Goal: Task Accomplishment & Management: Complete application form

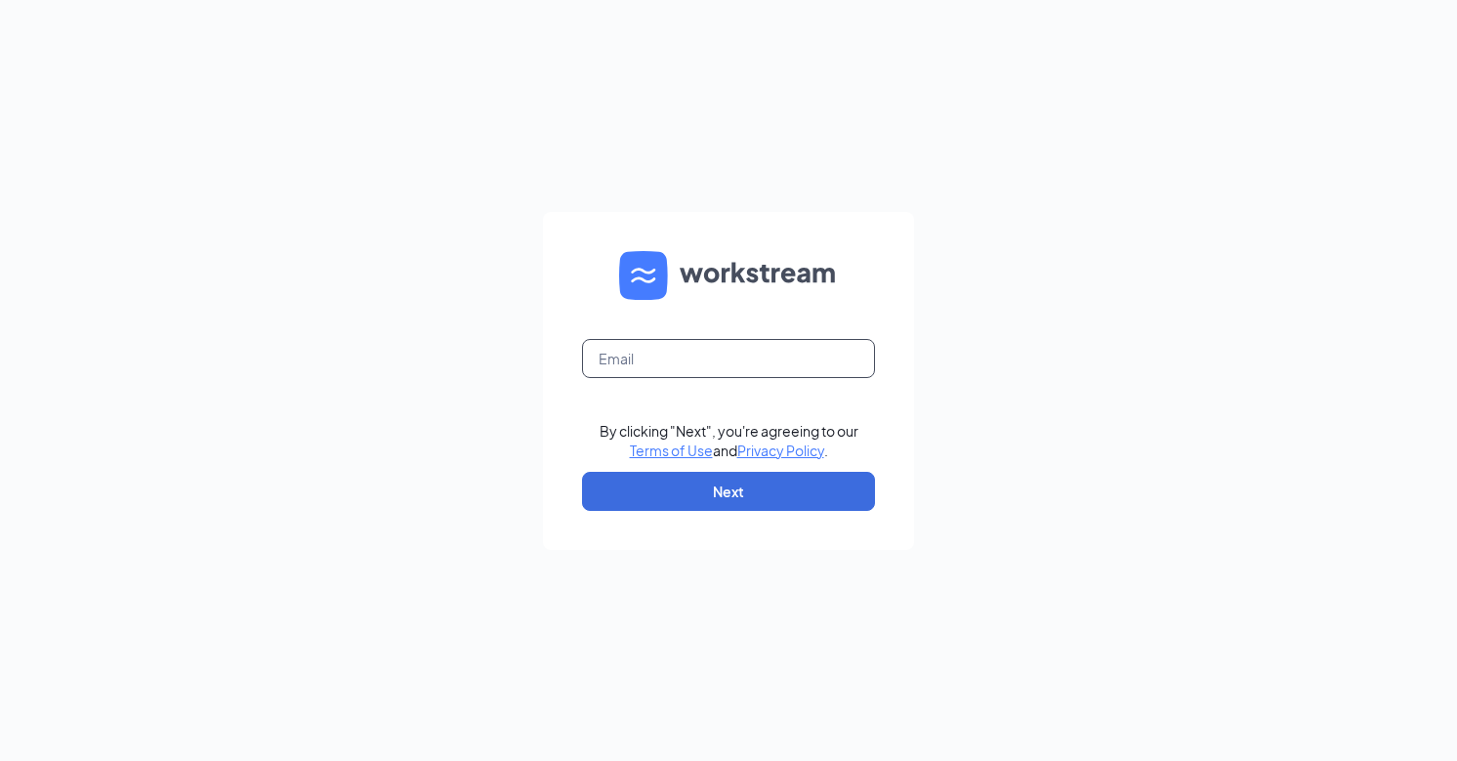
click at [638, 363] on input "text" at bounding box center [728, 358] width 293 height 39
type input "[EMAIL_ADDRESS][DOMAIN_NAME]"
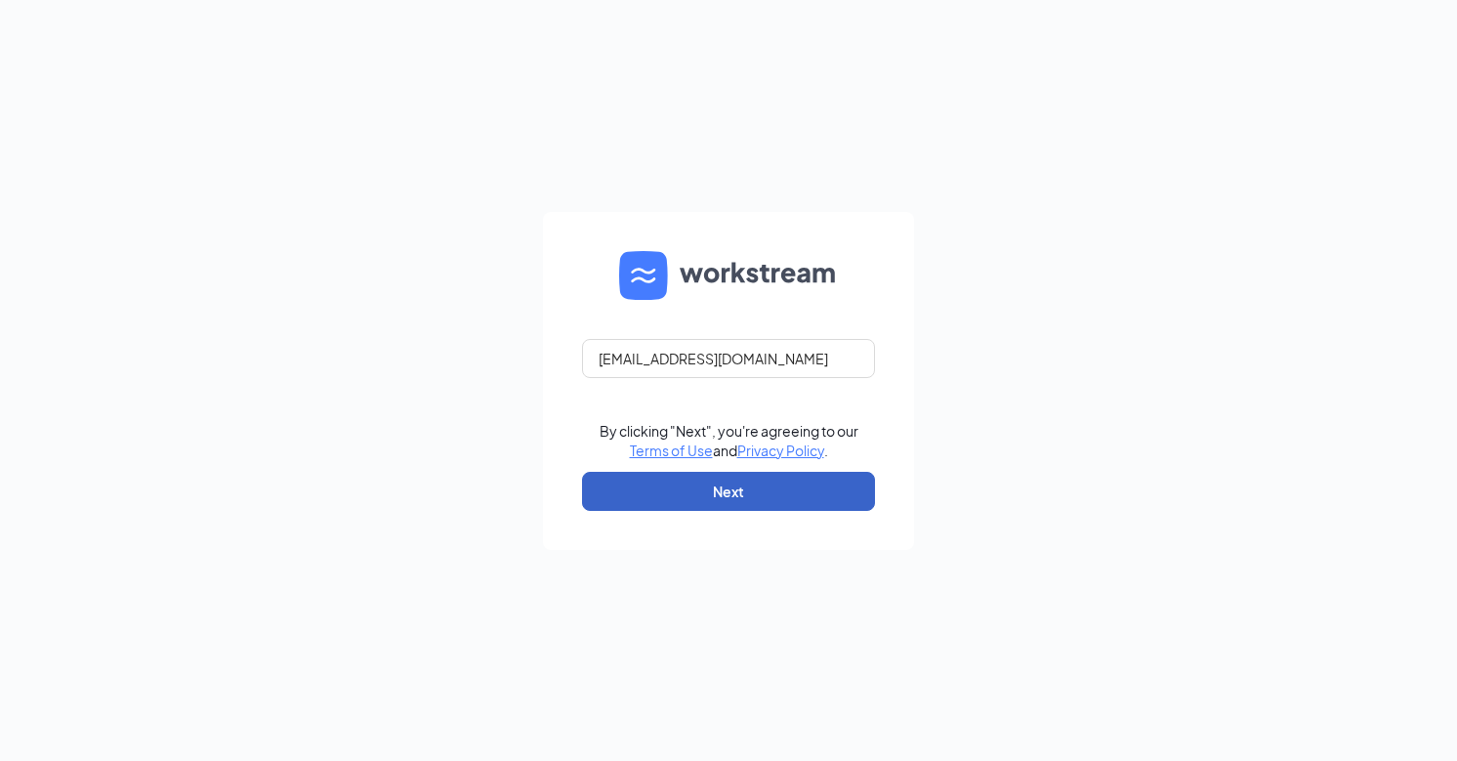
click at [709, 486] on button "Next" at bounding box center [728, 491] width 293 height 39
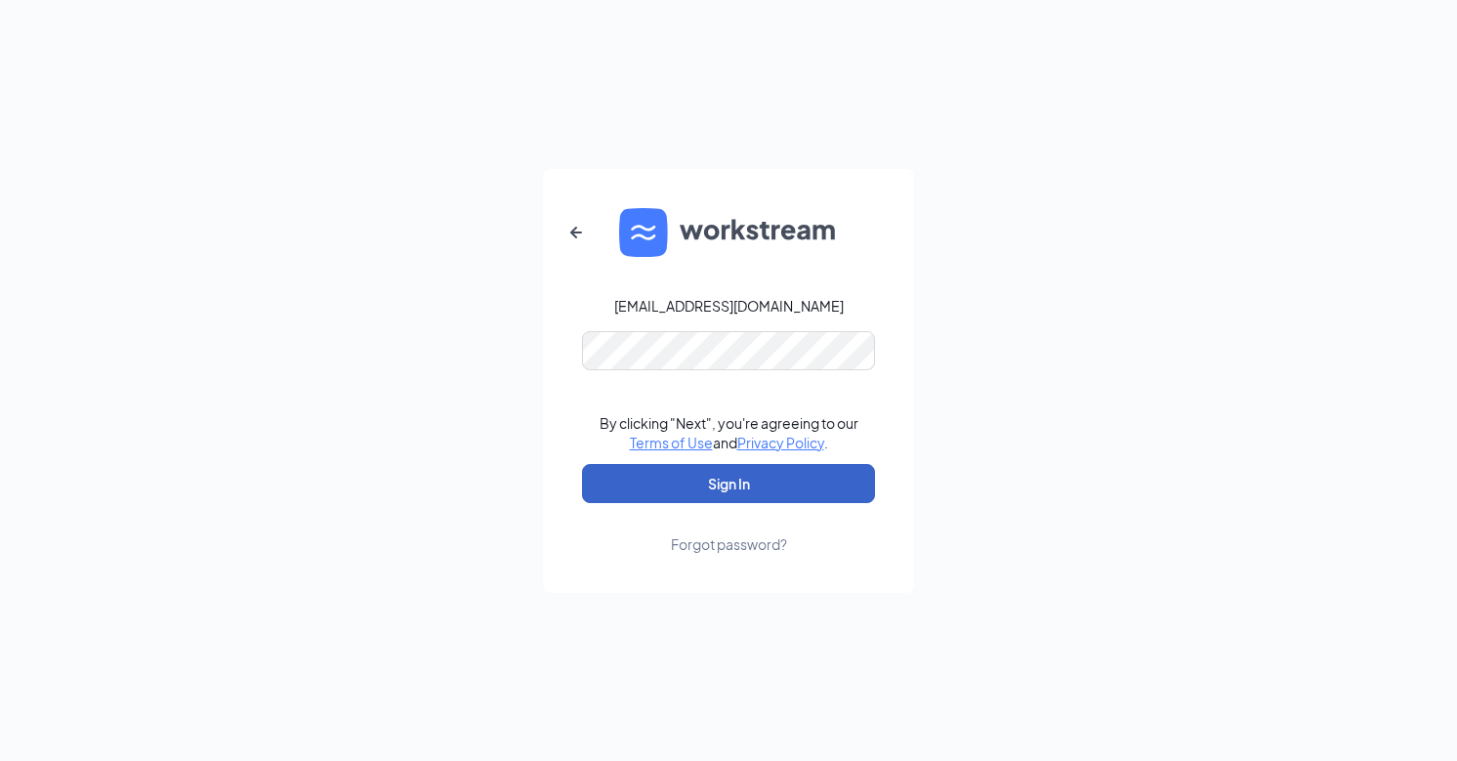
click at [709, 479] on button "Sign In" at bounding box center [728, 483] width 293 height 39
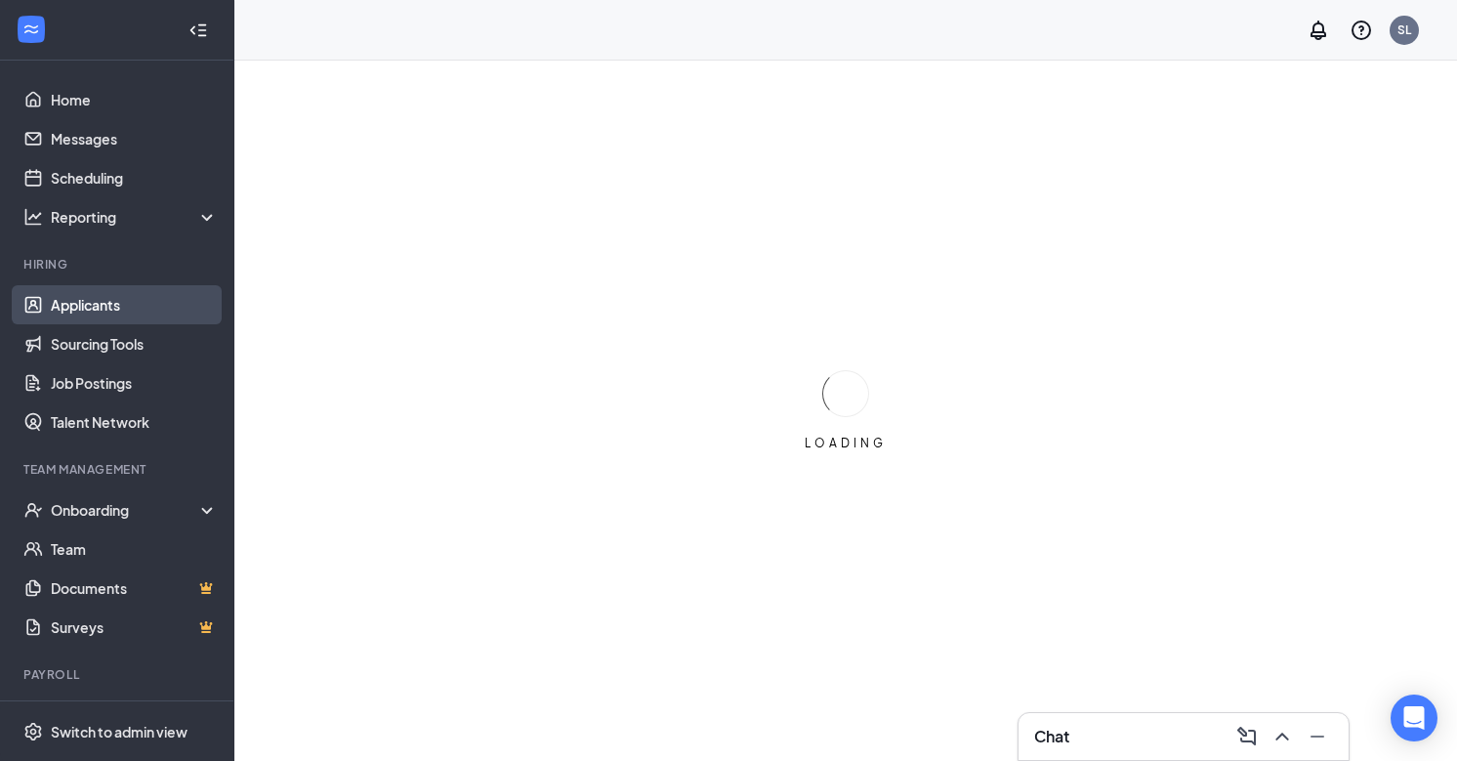
click at [77, 300] on link "Applicants" at bounding box center [134, 304] width 167 height 39
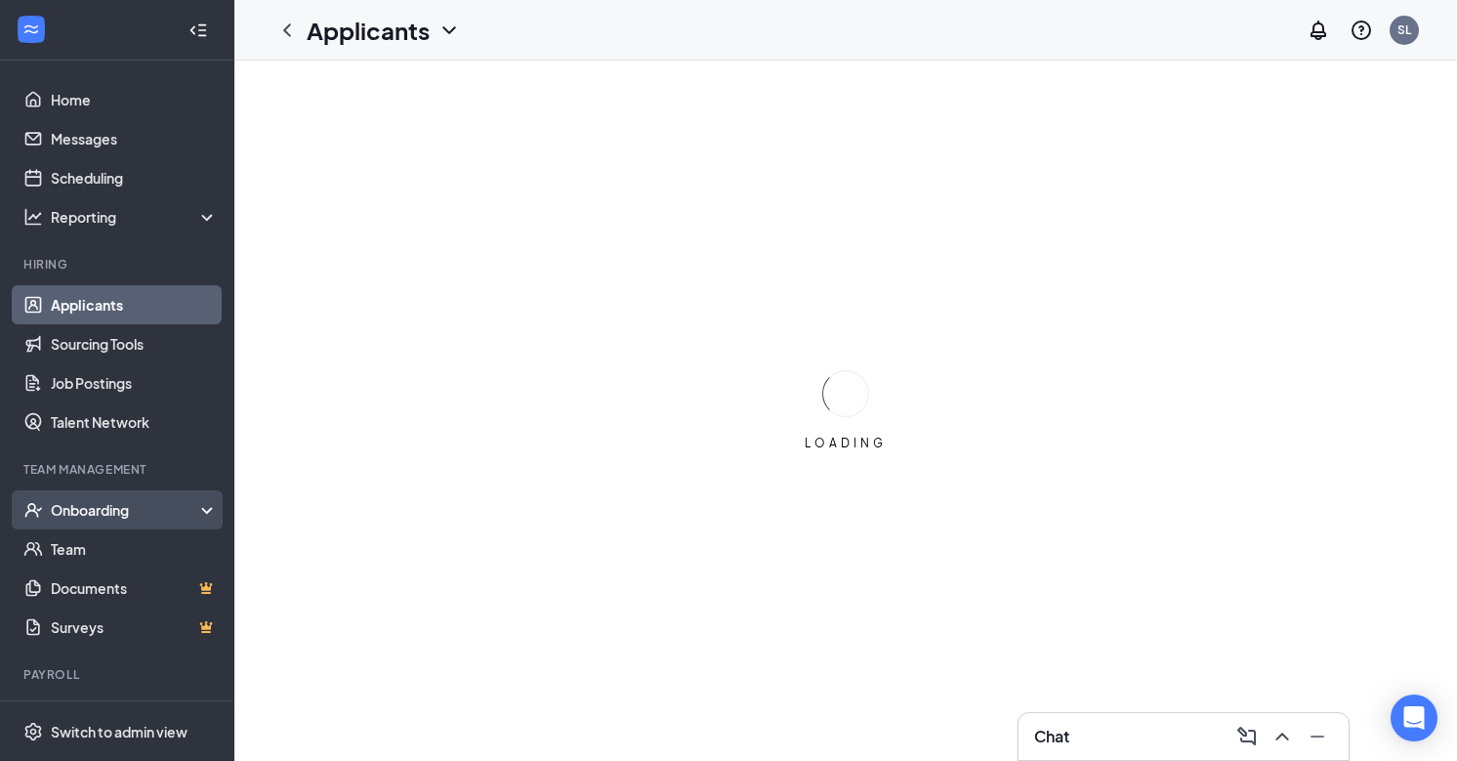
click at [90, 504] on div "Onboarding" at bounding box center [126, 510] width 150 height 20
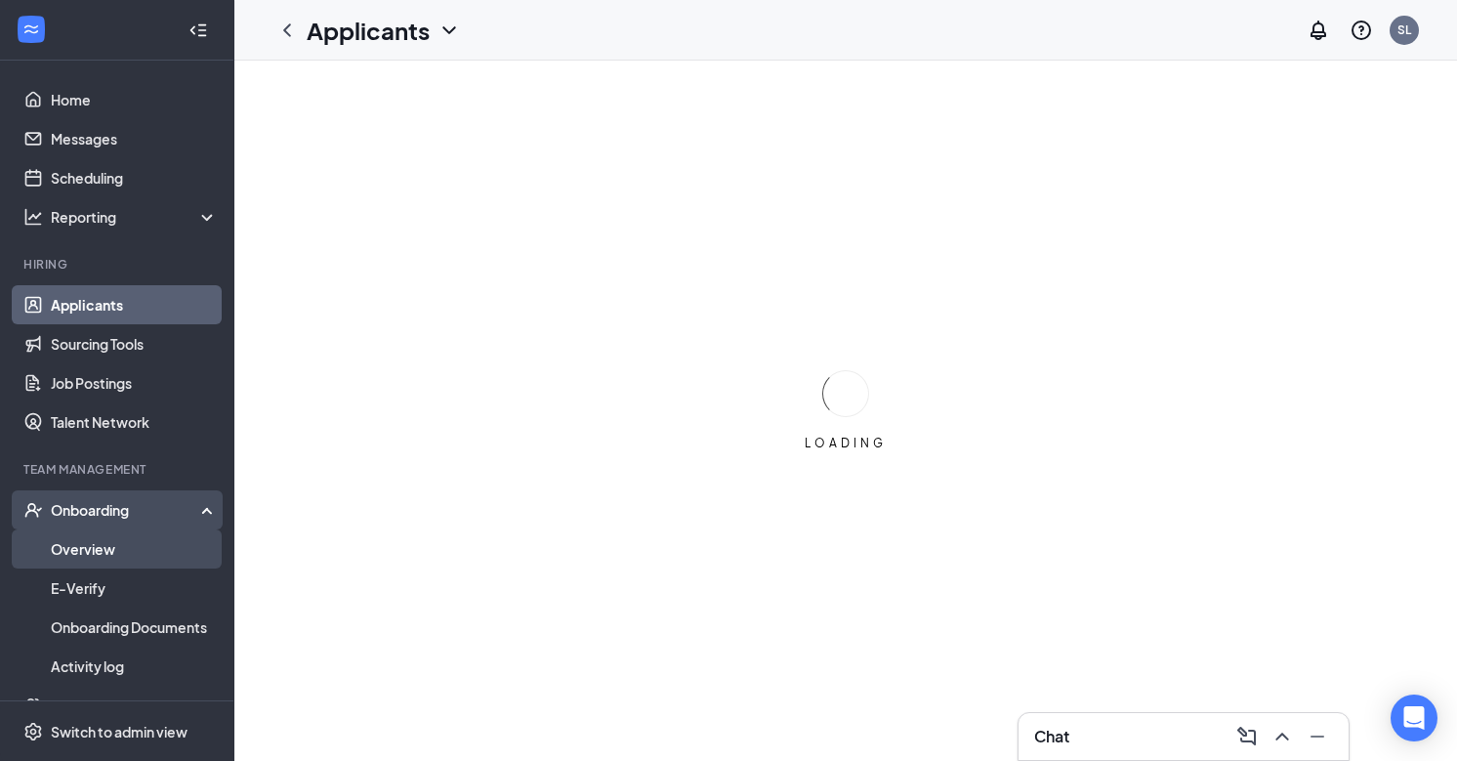
click at [83, 549] on link "Overview" at bounding box center [134, 548] width 167 height 39
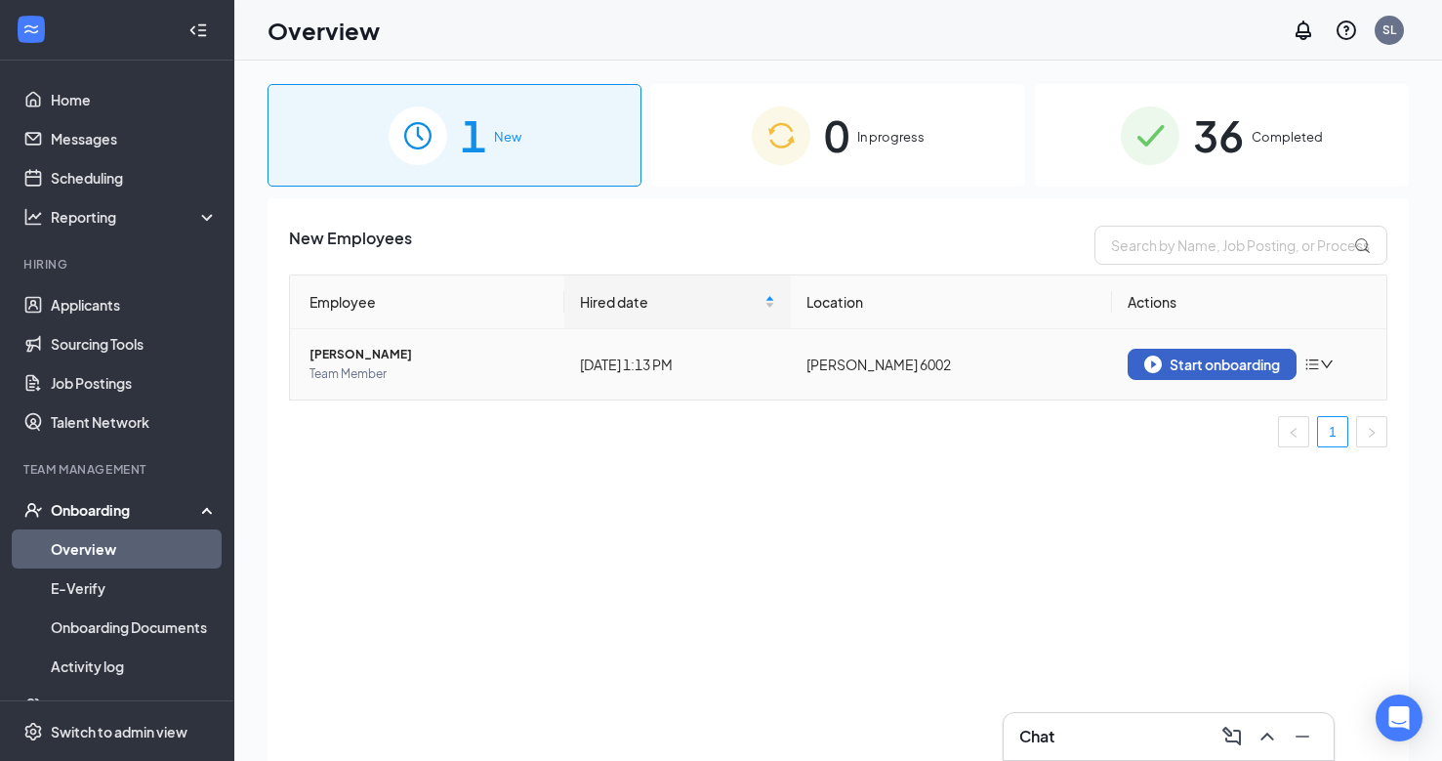
click at [1253, 361] on div "Start onboarding" at bounding box center [1213, 364] width 136 height 18
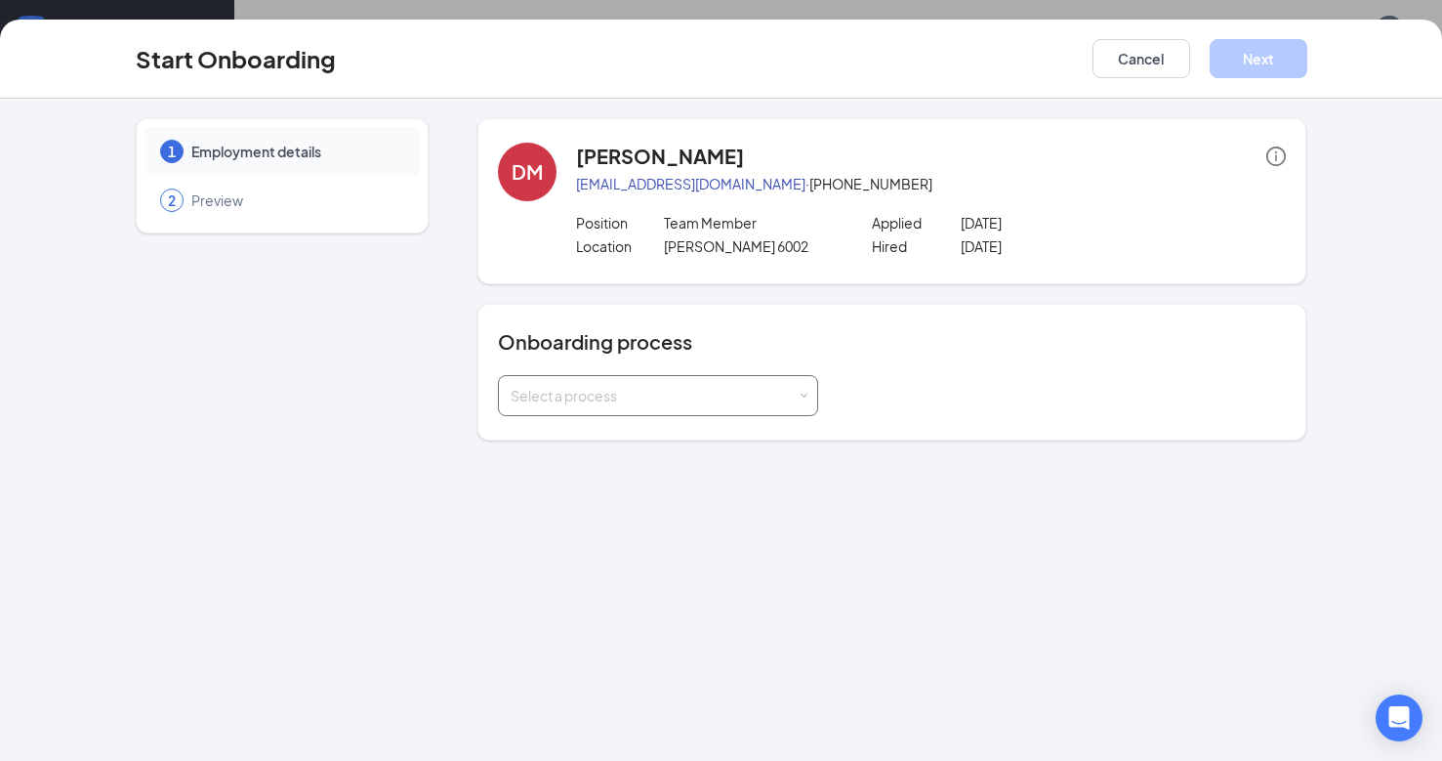
click at [620, 405] on div "Select a process" at bounding box center [658, 395] width 295 height 39
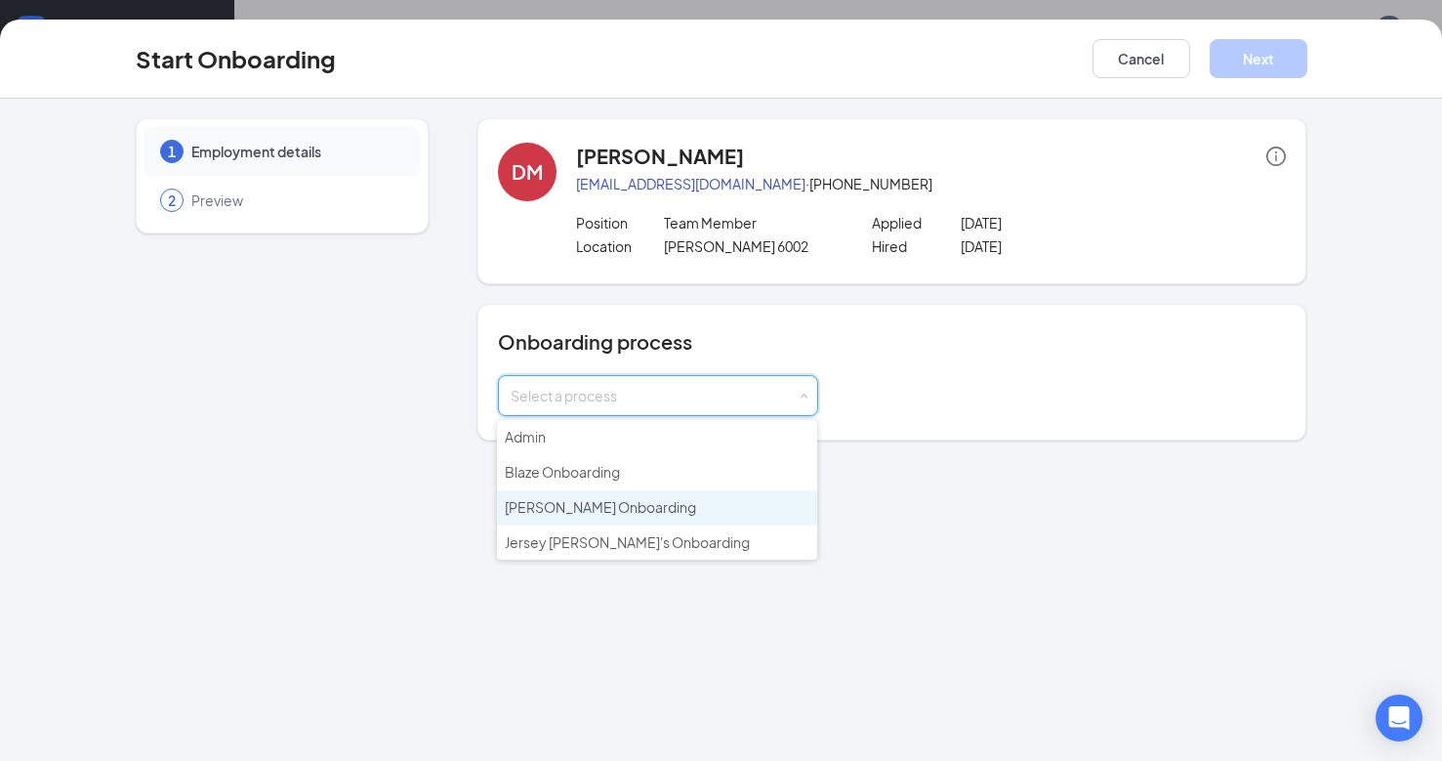
click at [559, 504] on span "Hardee's Onboarding" at bounding box center [600, 507] width 191 height 18
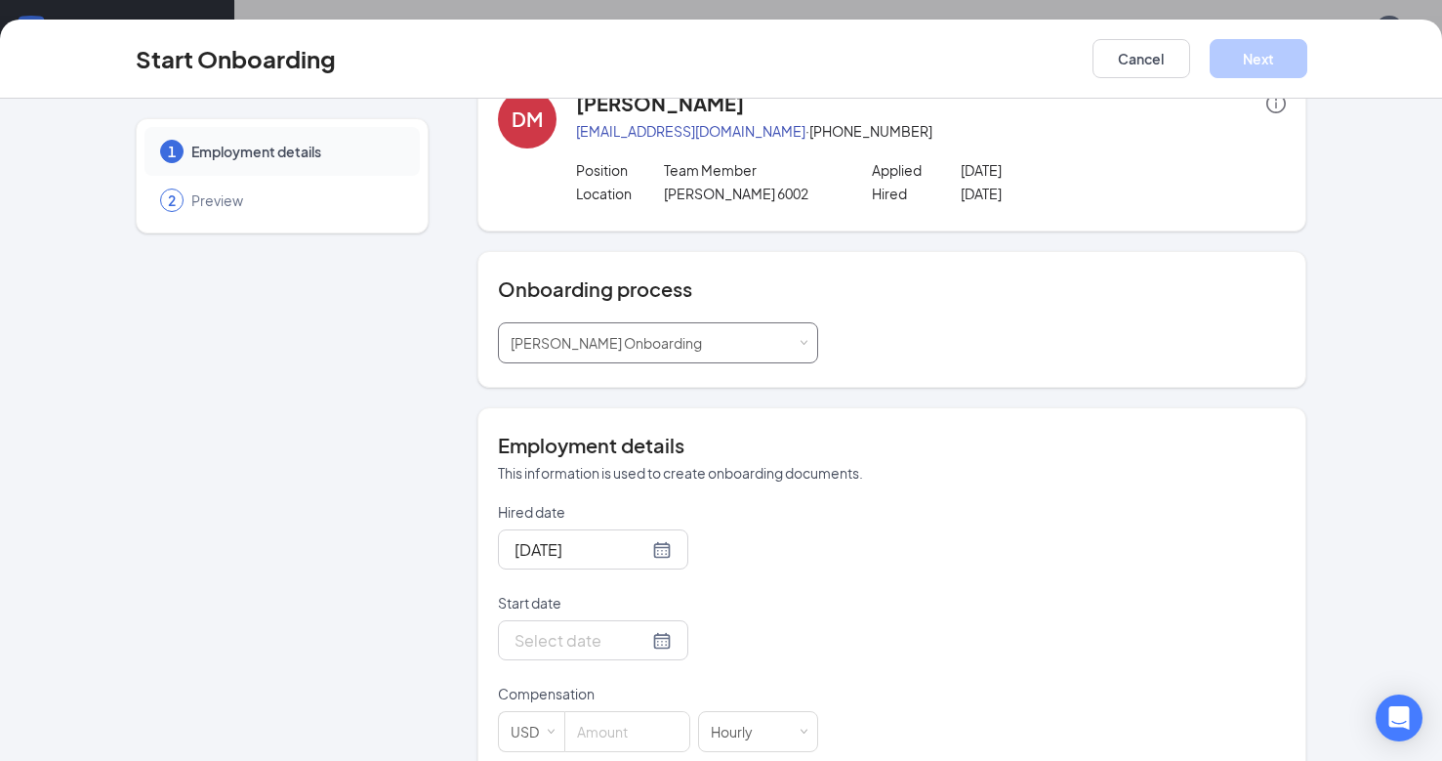
scroll to position [98, 0]
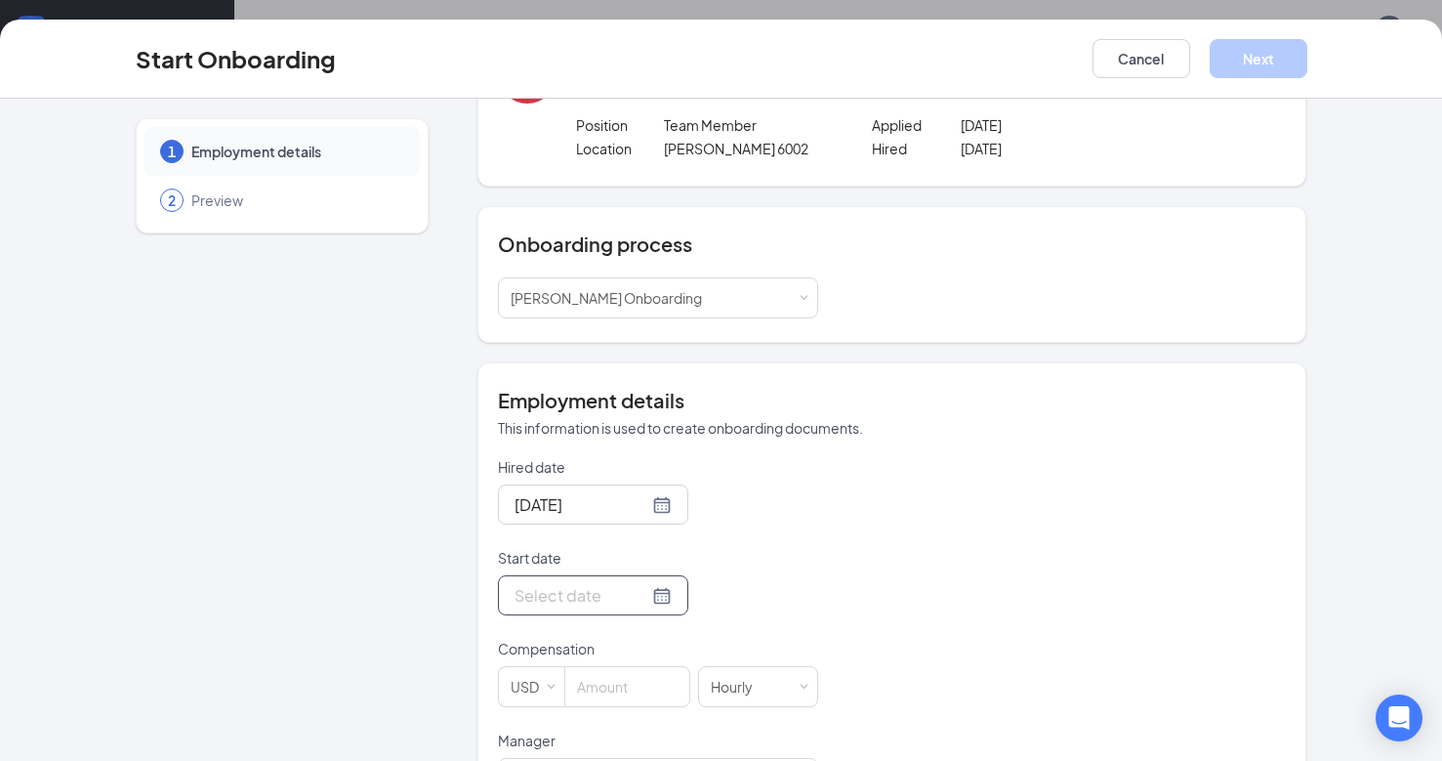
click at [639, 602] on div at bounding box center [593, 595] width 157 height 24
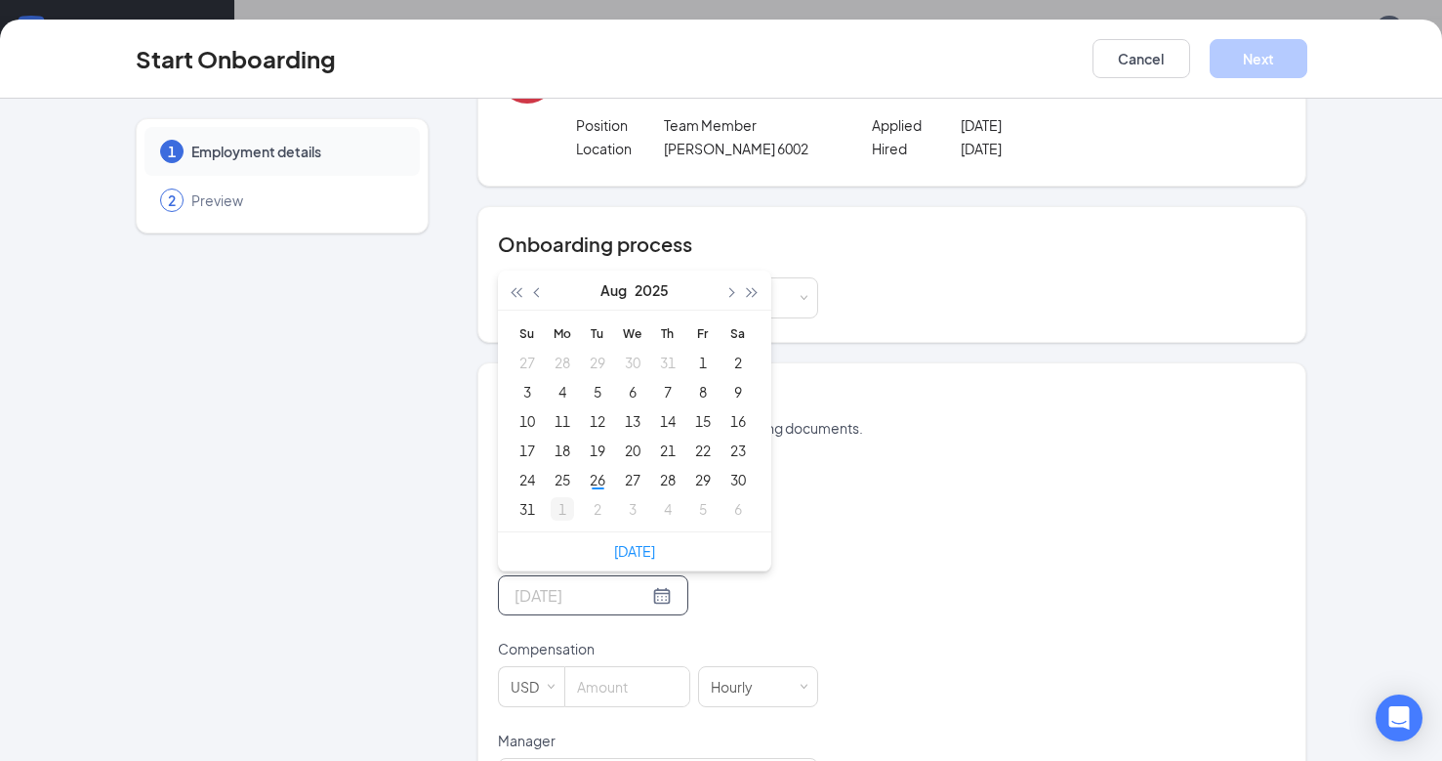
type input "Sep 1, 2025"
click at [557, 512] on div "1" at bounding box center [562, 508] width 23 height 23
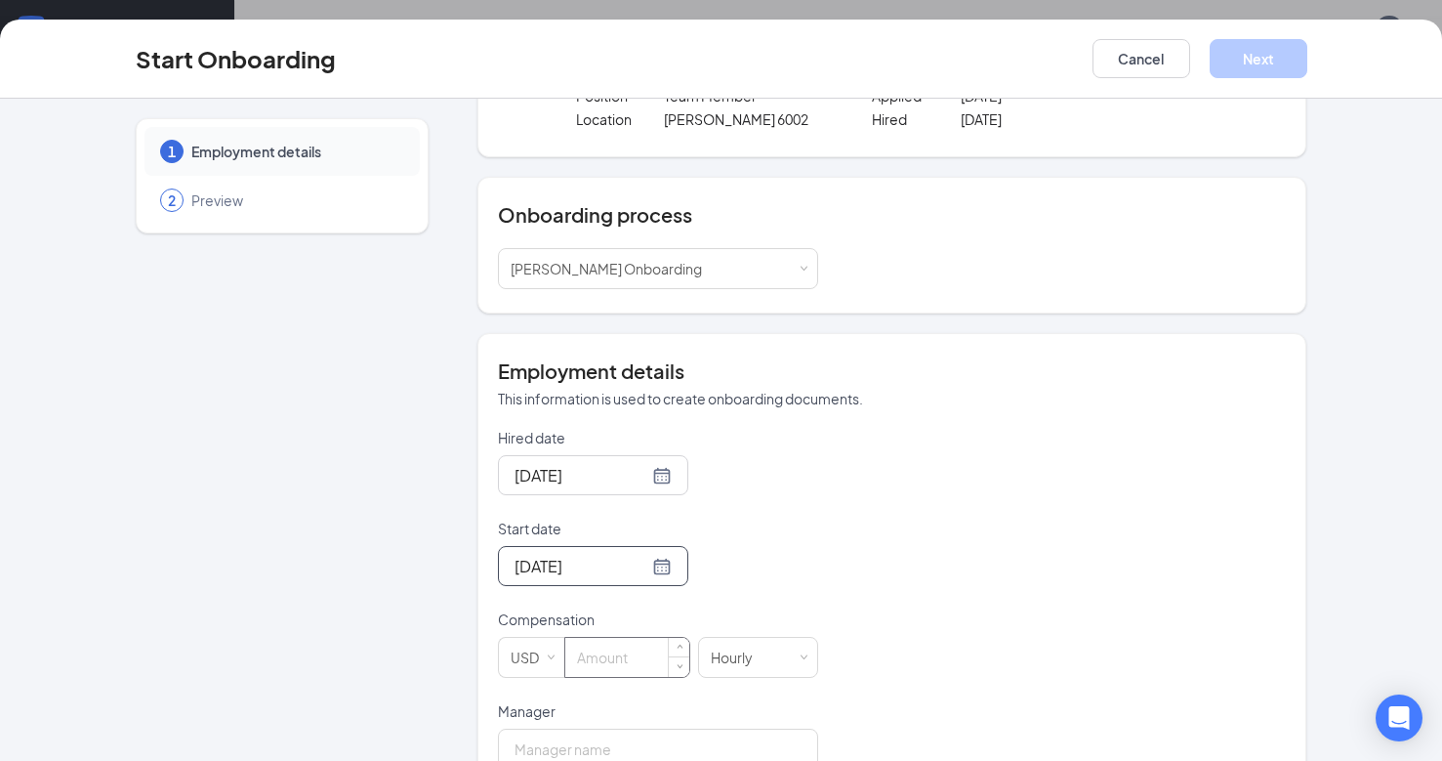
scroll to position [180, 0]
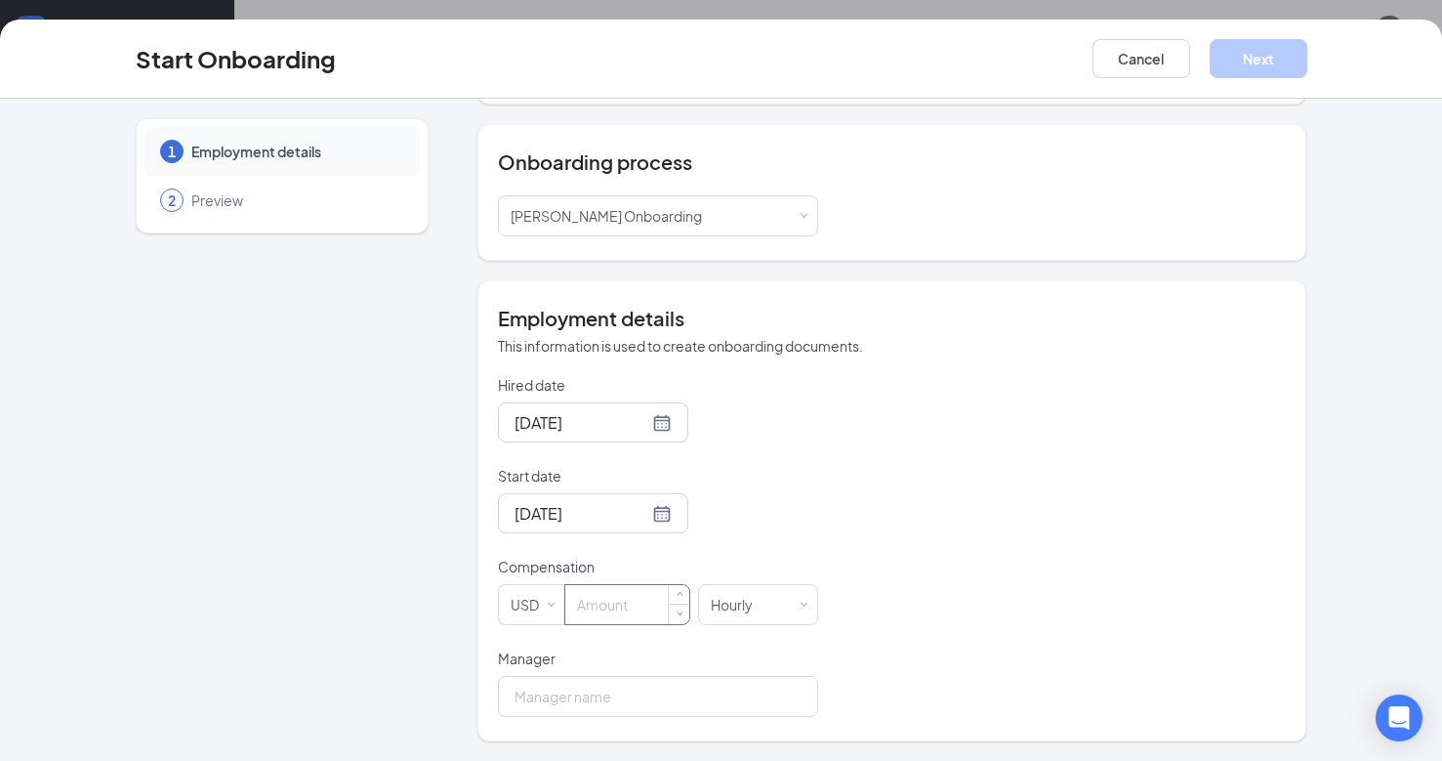
click at [588, 606] on input at bounding box center [627, 604] width 124 height 39
type input "15"
drag, startPoint x: 562, startPoint y: 693, endPoint x: 572, endPoint y: 693, distance: 10.7
click at [562, 693] on input "Manager" at bounding box center [658, 696] width 320 height 41
type input "Kristina"
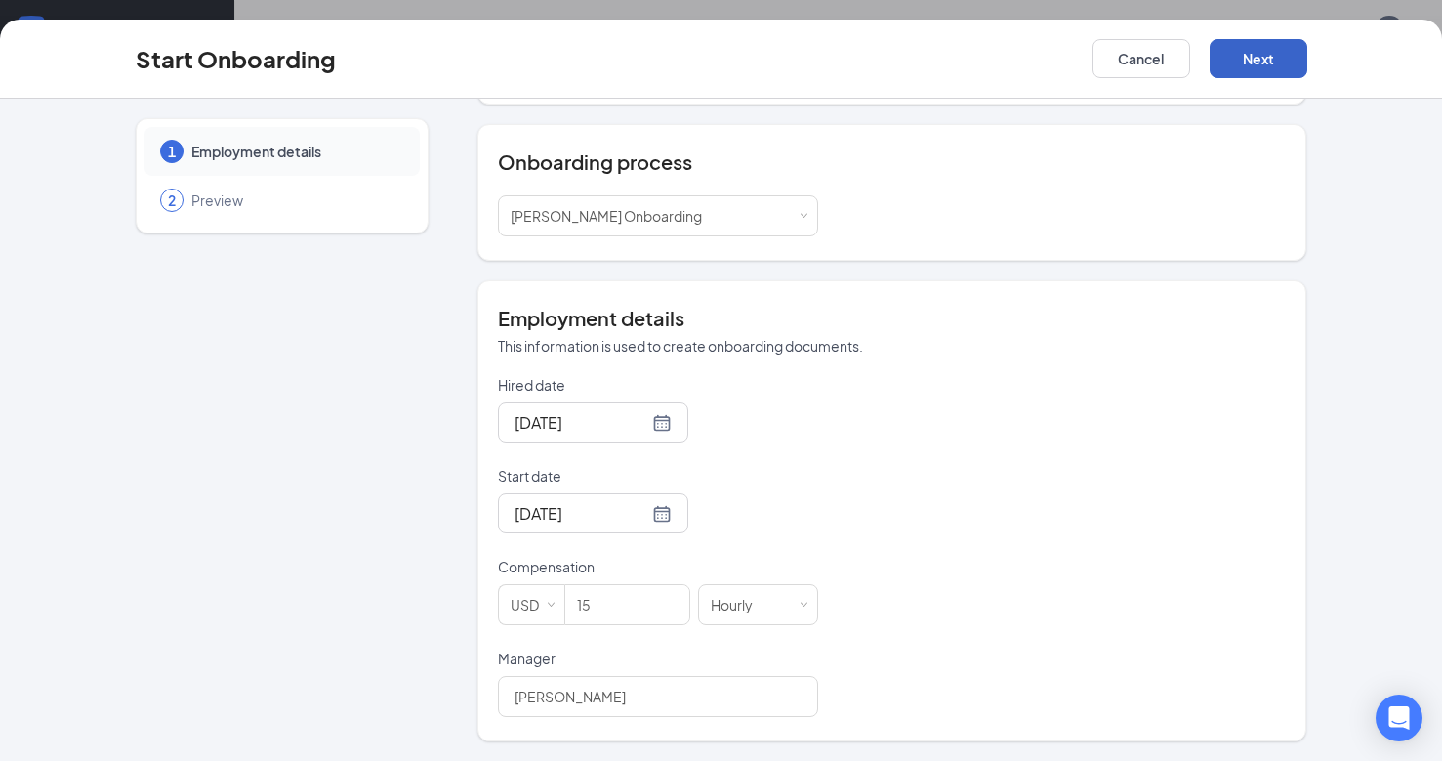
click at [1274, 58] on button "Next" at bounding box center [1259, 58] width 98 height 39
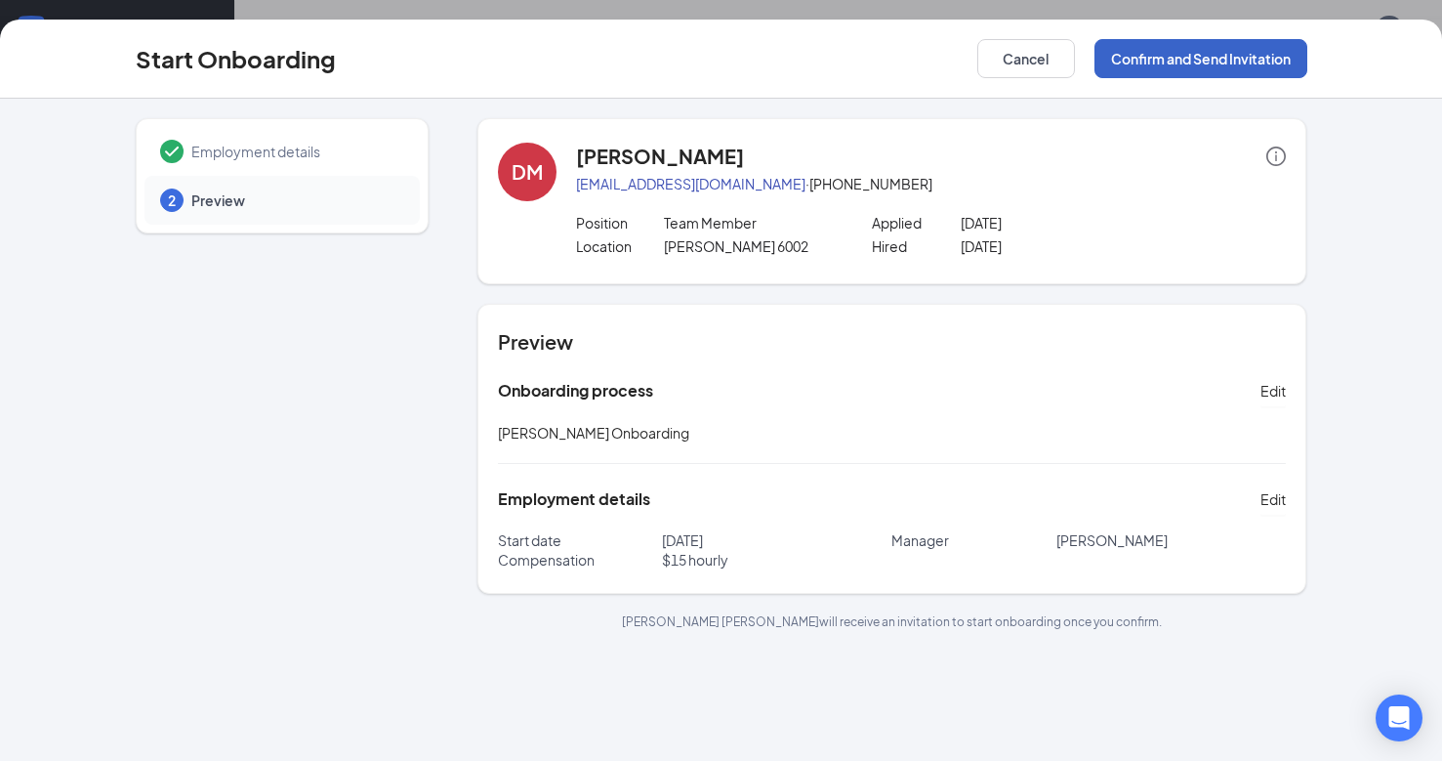
click at [1208, 62] on button "Confirm and Send Invitation" at bounding box center [1201, 58] width 213 height 39
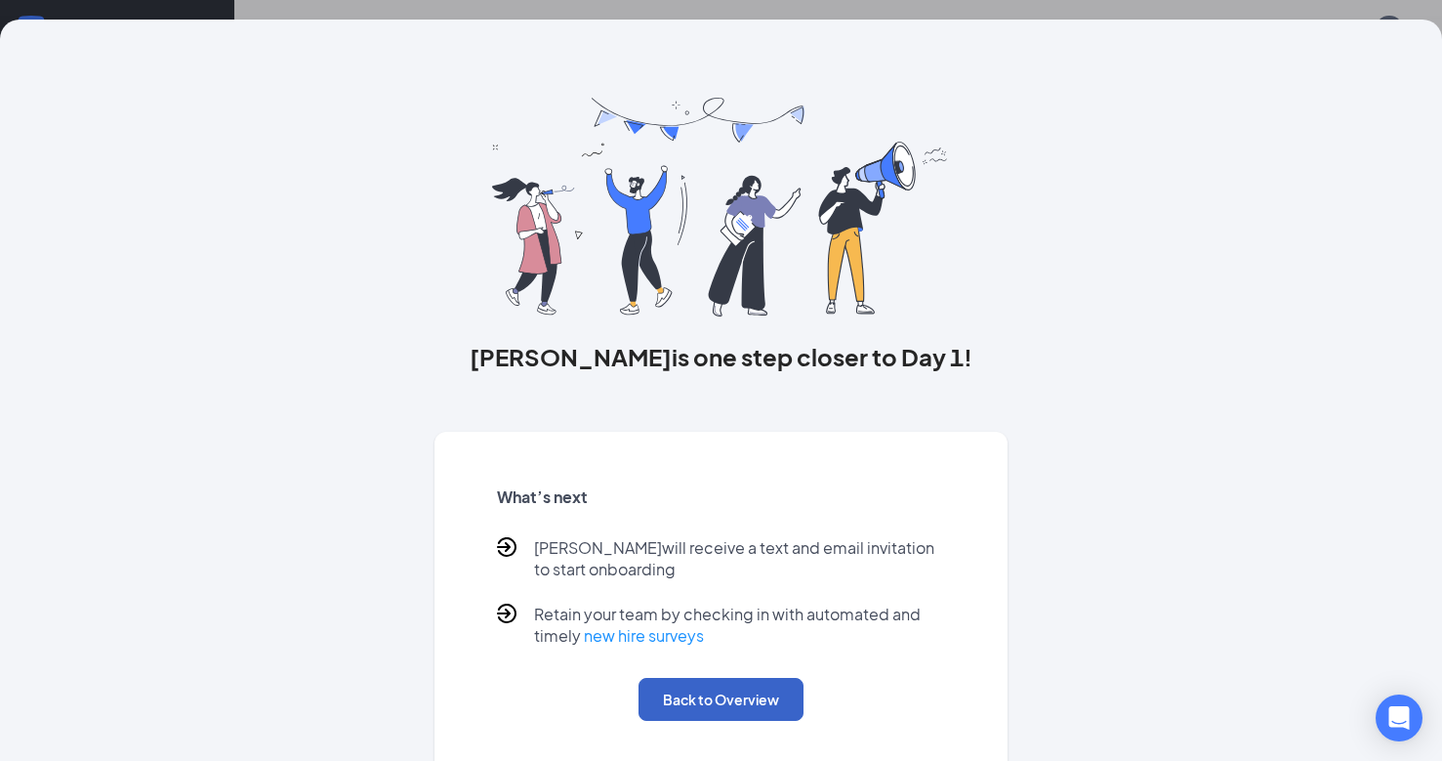
click at [726, 692] on button "Back to Overview" at bounding box center [721, 699] width 165 height 43
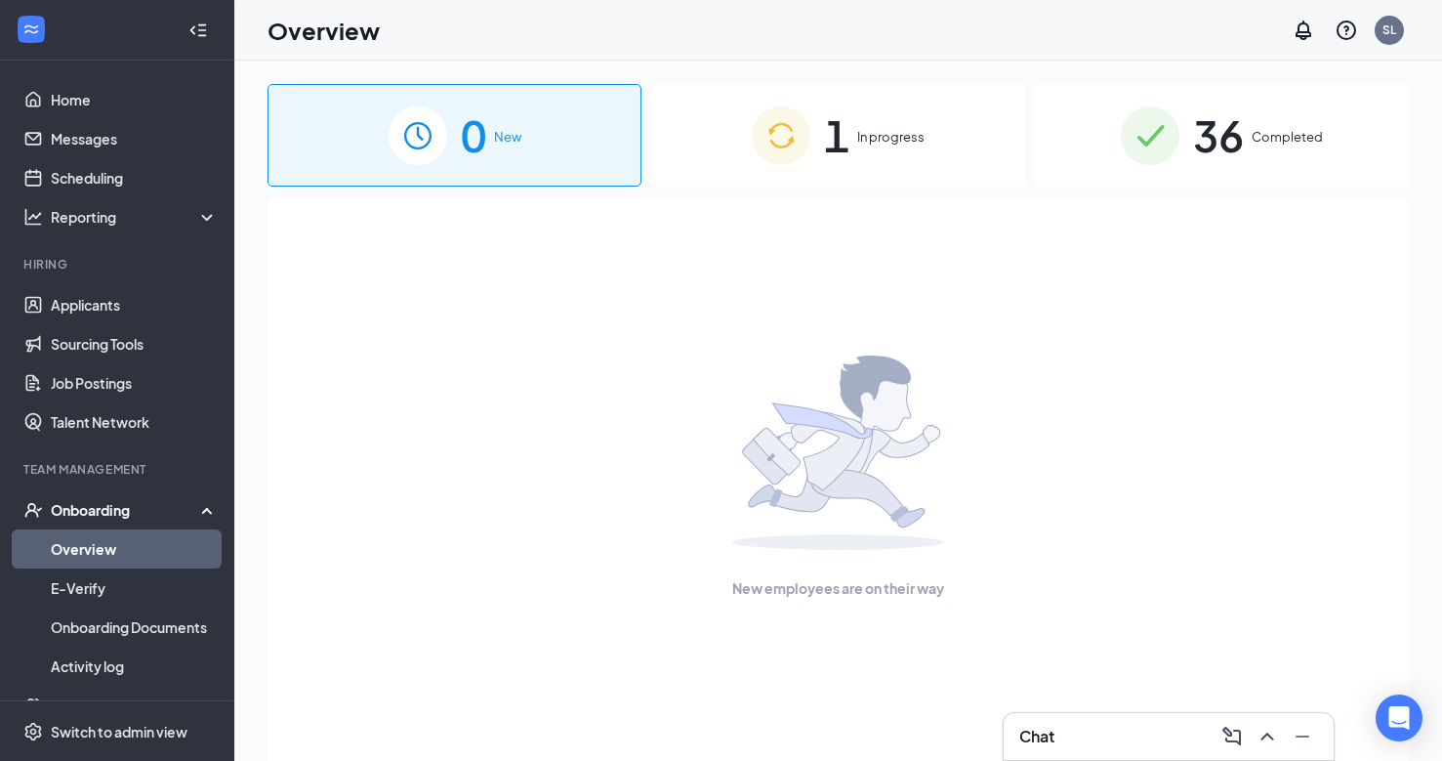
click at [893, 138] on span "In progress" at bounding box center [890, 137] width 67 height 20
